Goal: Find specific page/section: Find specific page/section

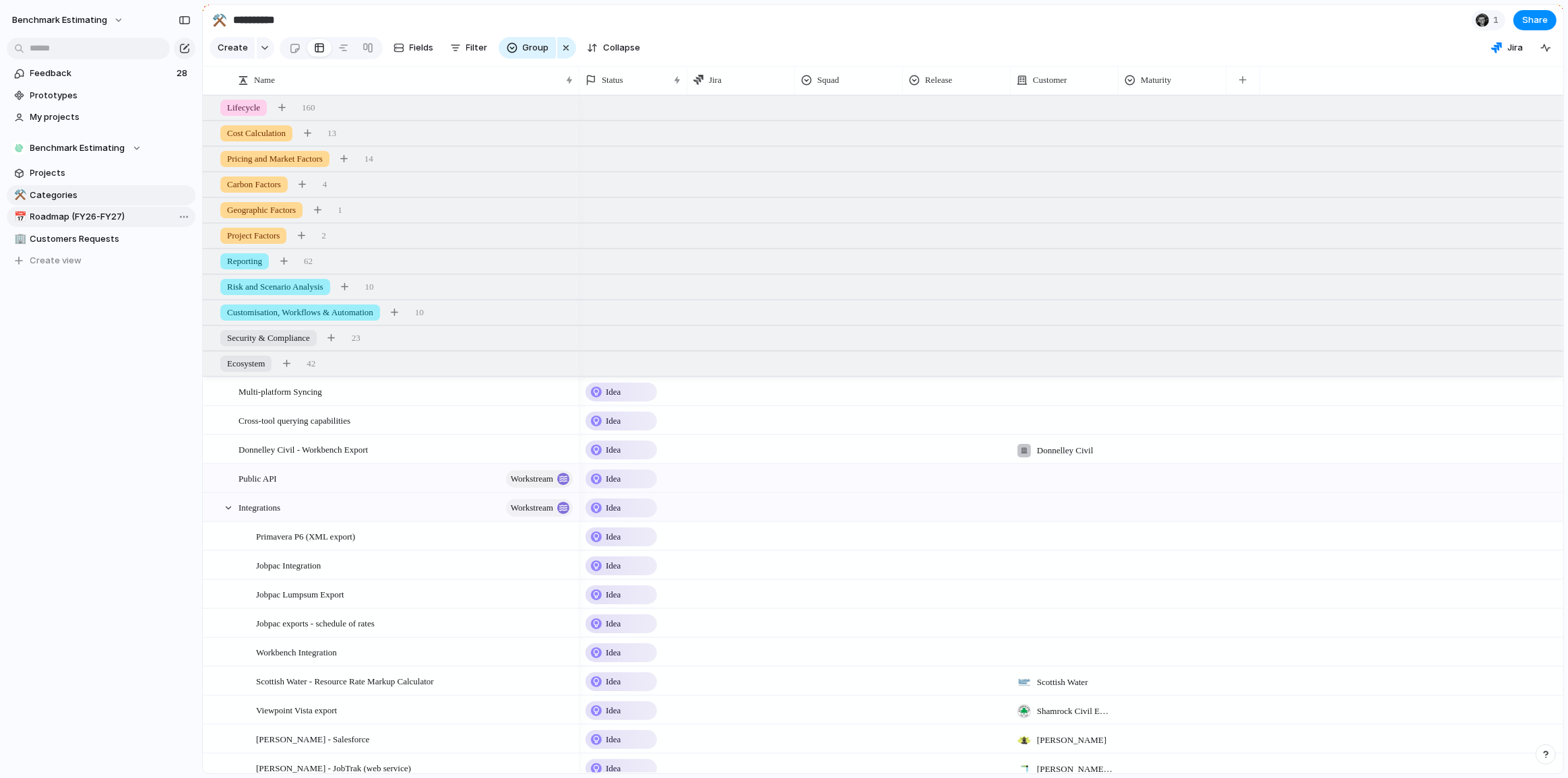
click at [101, 218] on span "Roadmap (FY26-FY27)" at bounding box center [111, 217] width 161 height 14
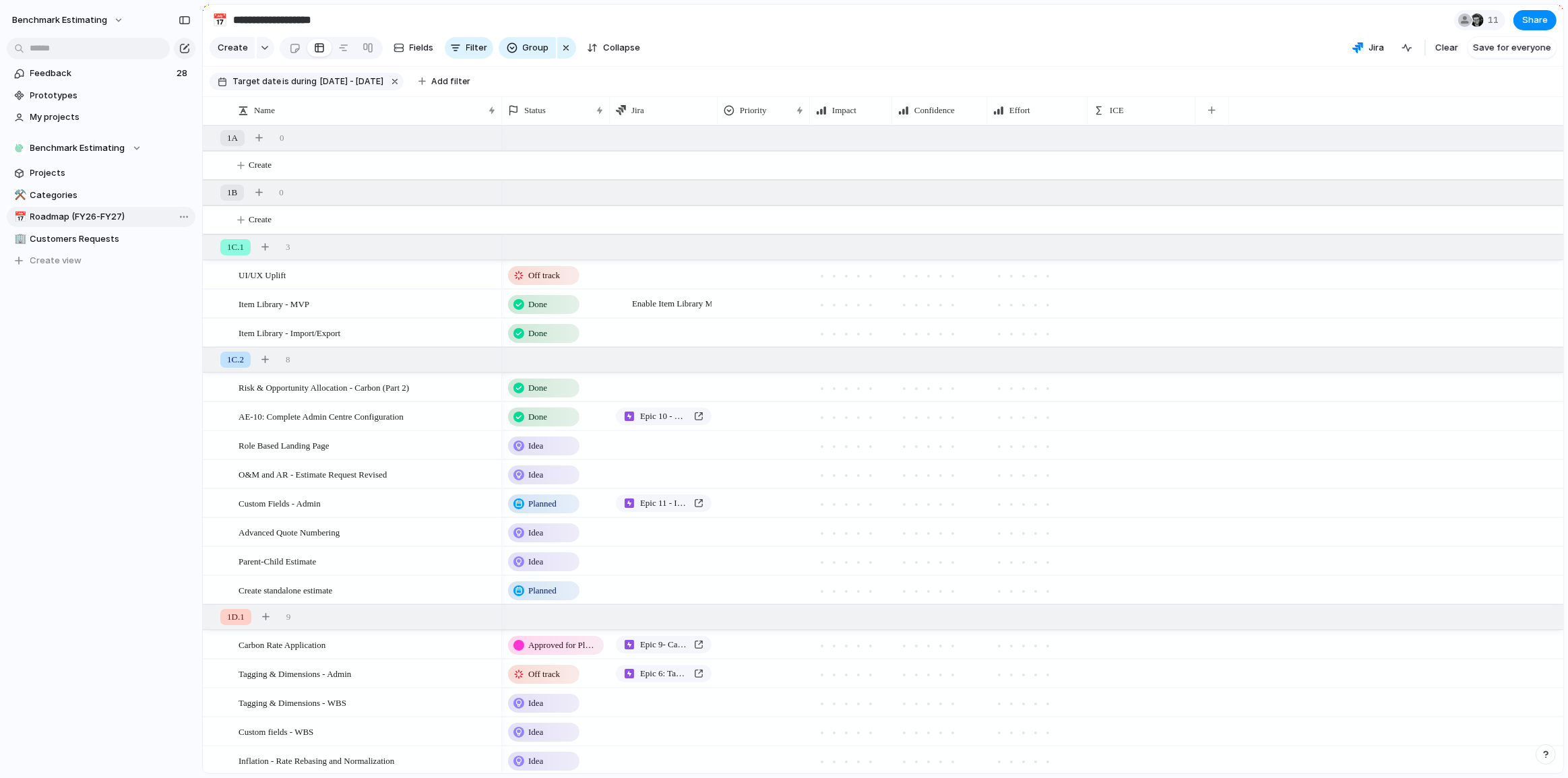
type input "**********"
click at [342, 58] on div at bounding box center [344, 48] width 11 height 22
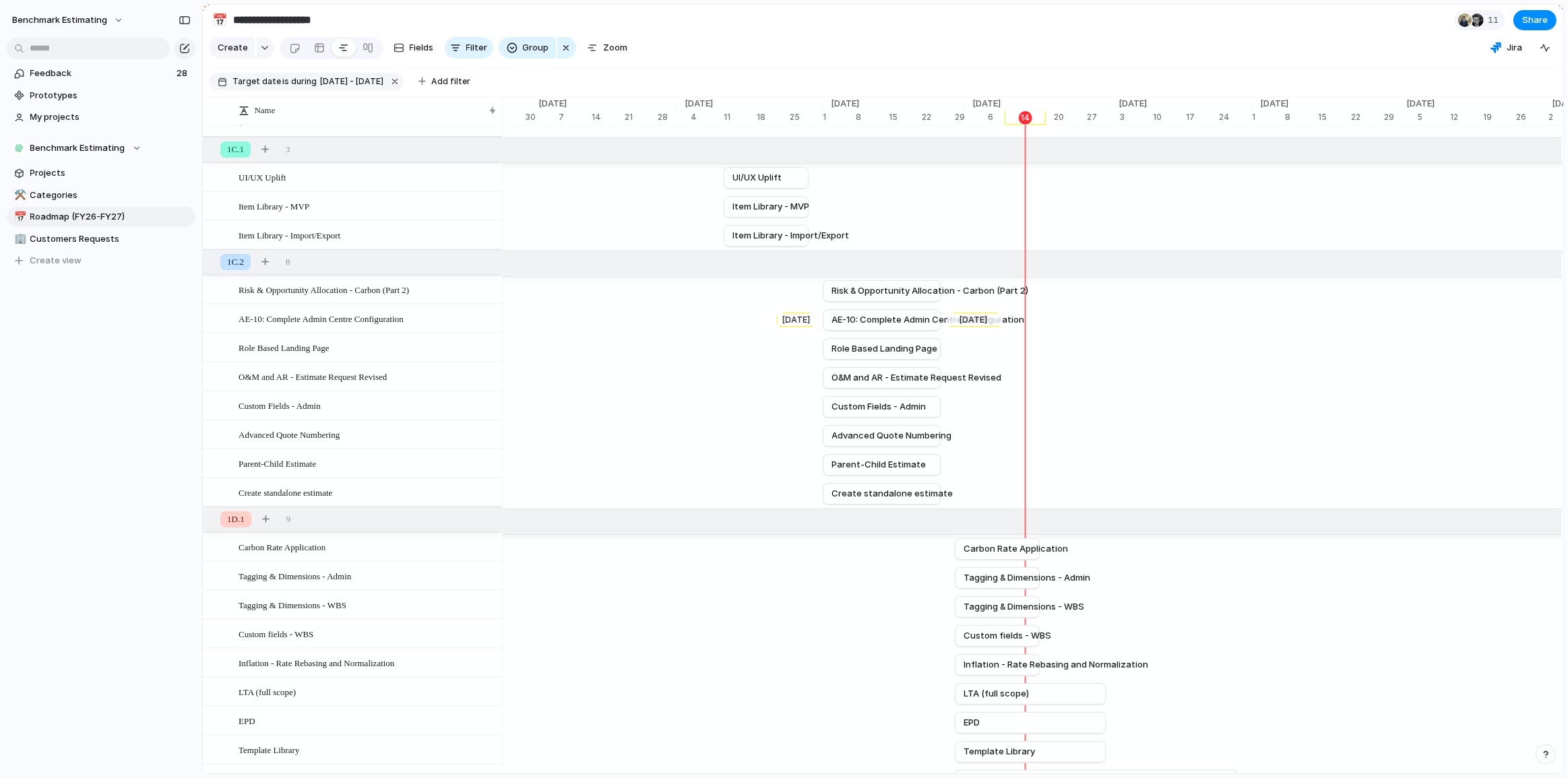
scroll to position [74, 0]
